Goal: Find specific page/section: Find specific page/section

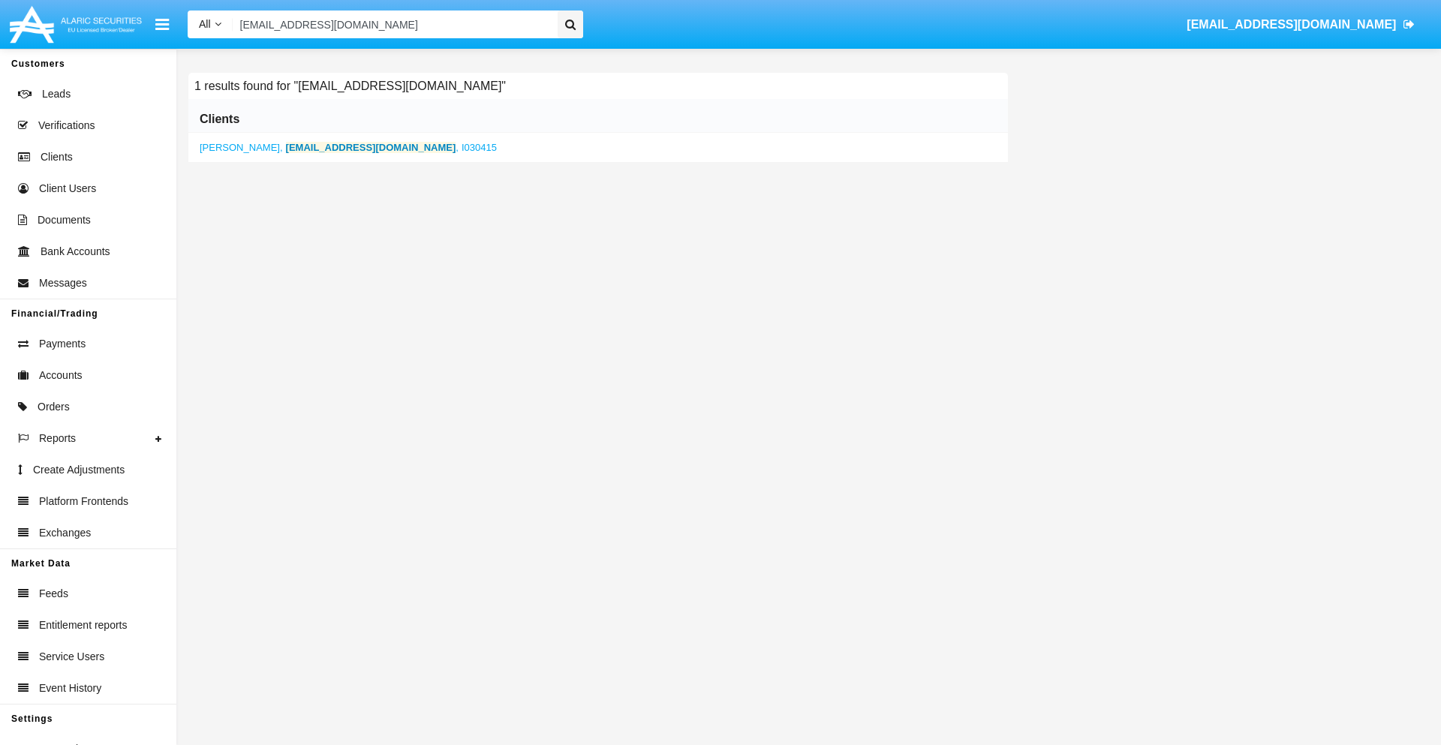
type input "[EMAIL_ADDRESS][DOMAIN_NAME]"
click at [312, 147] on b "[EMAIL_ADDRESS][DOMAIN_NAME]" at bounding box center [371, 147] width 170 height 11
